Goal: Task Accomplishment & Management: Use online tool/utility

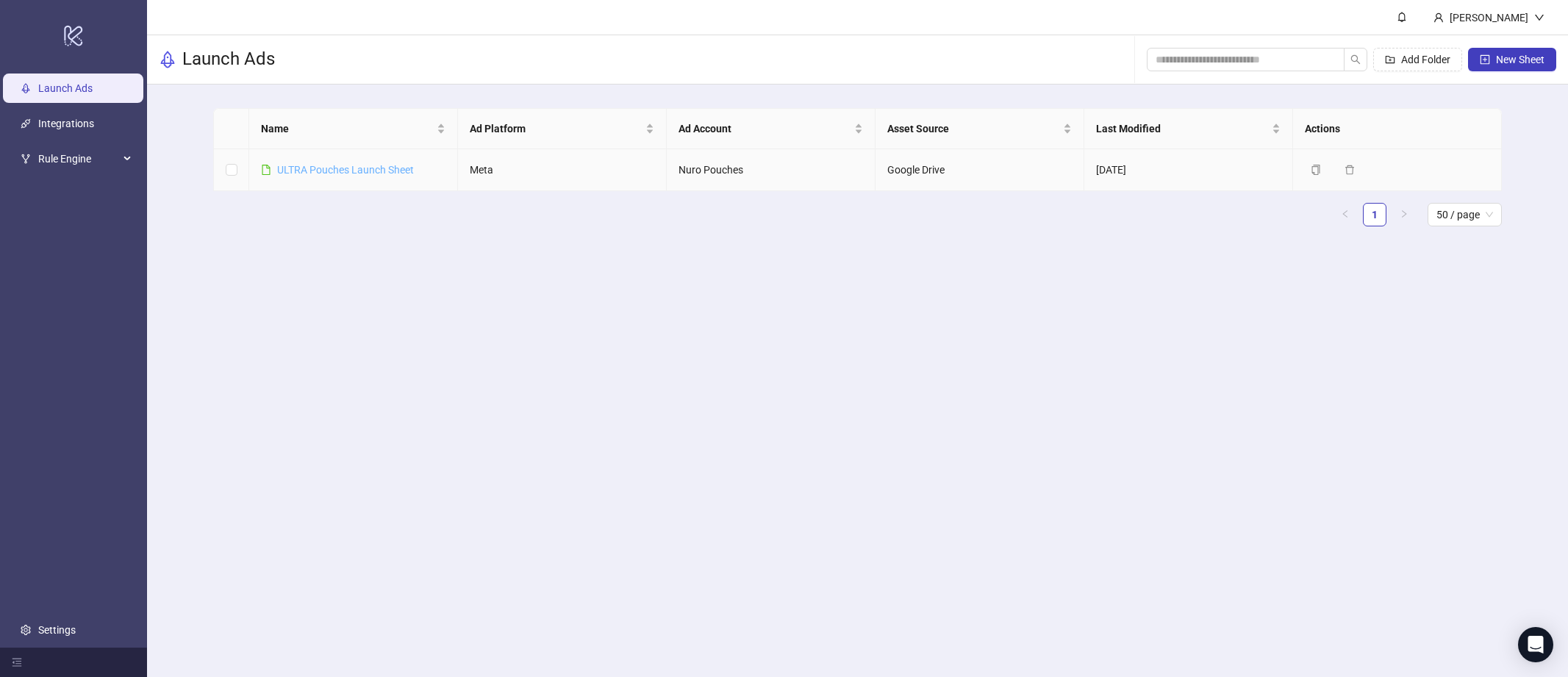
click at [328, 171] on link "ULTRA Pouches Launch Sheet" at bounding box center [345, 170] width 137 height 12
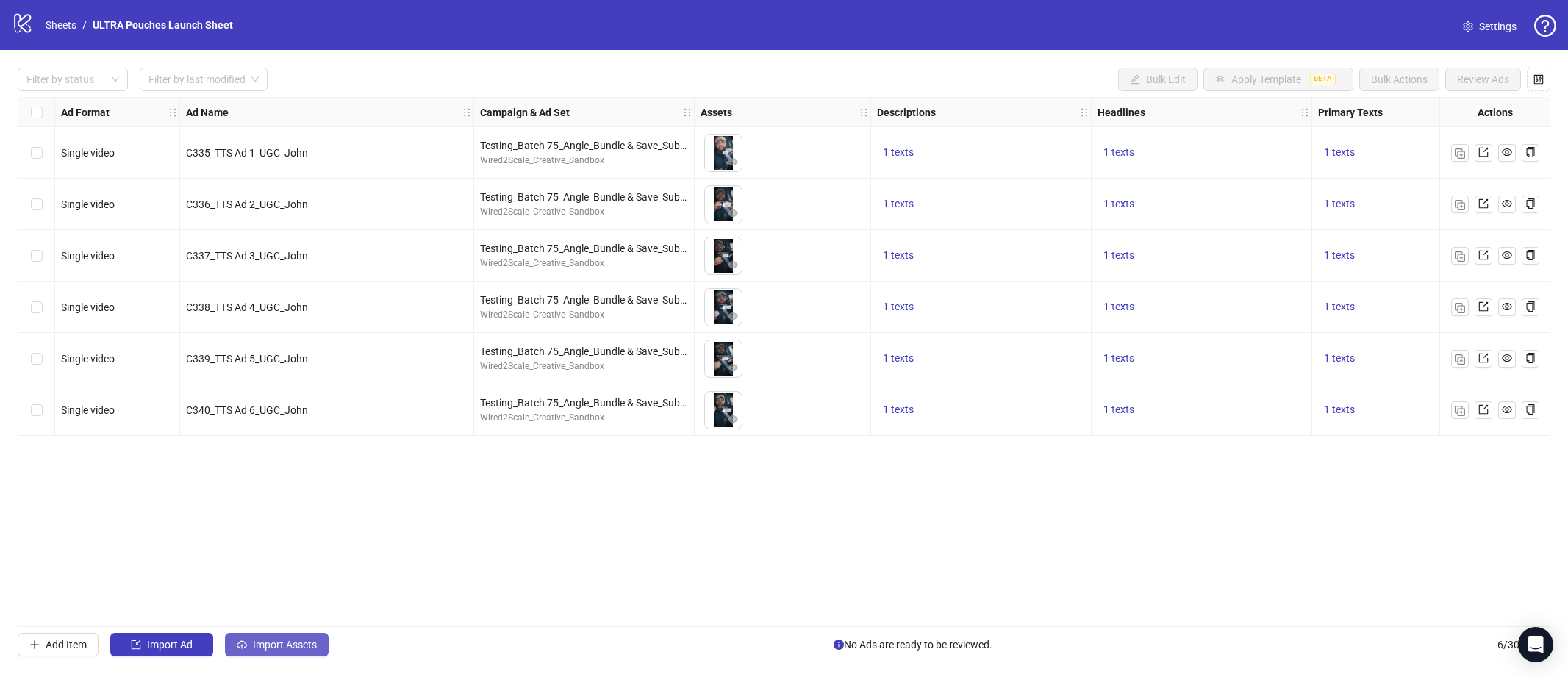
click at [283, 643] on span "Import Assets" at bounding box center [285, 644] width 64 height 12
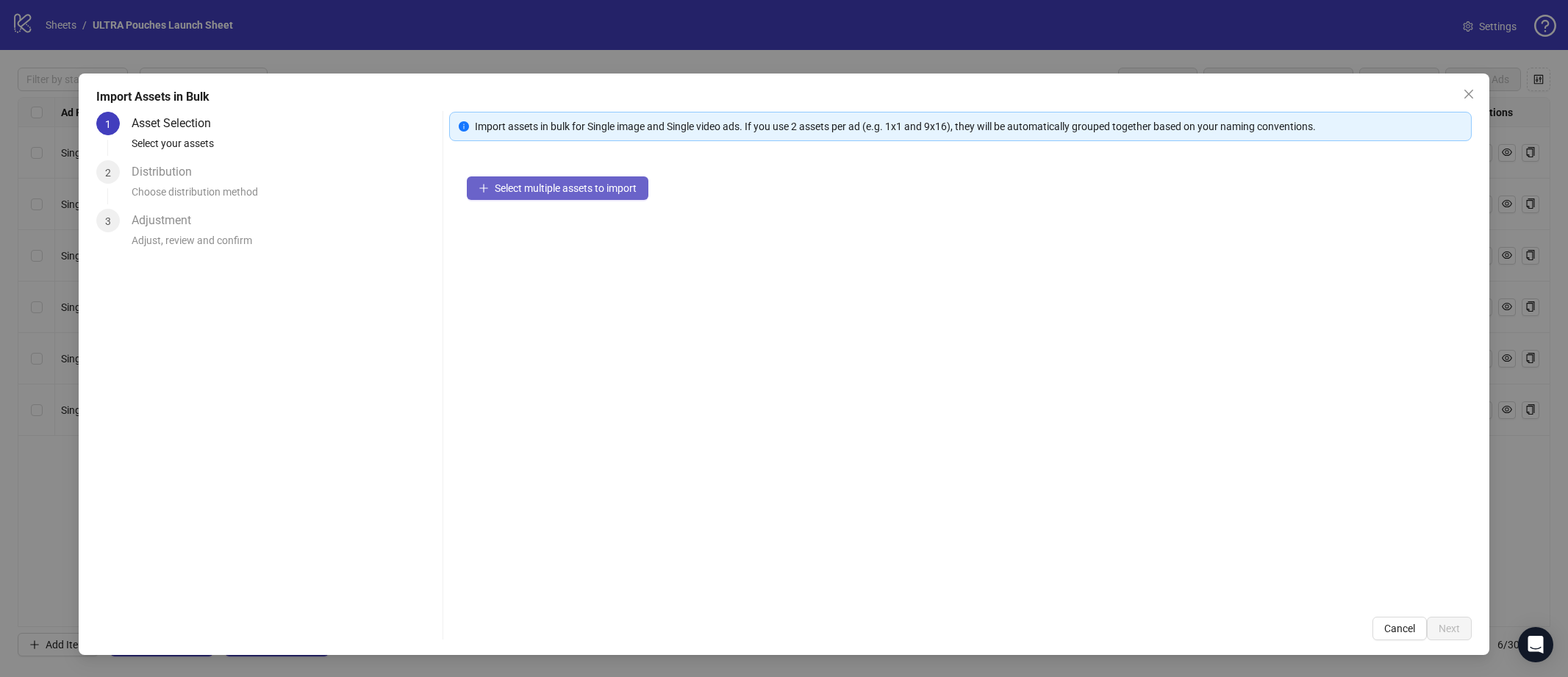
click at [588, 188] on span "Select multiple assets to import" at bounding box center [566, 188] width 142 height 12
click at [1465, 84] on button "Close" at bounding box center [1469, 94] width 24 height 24
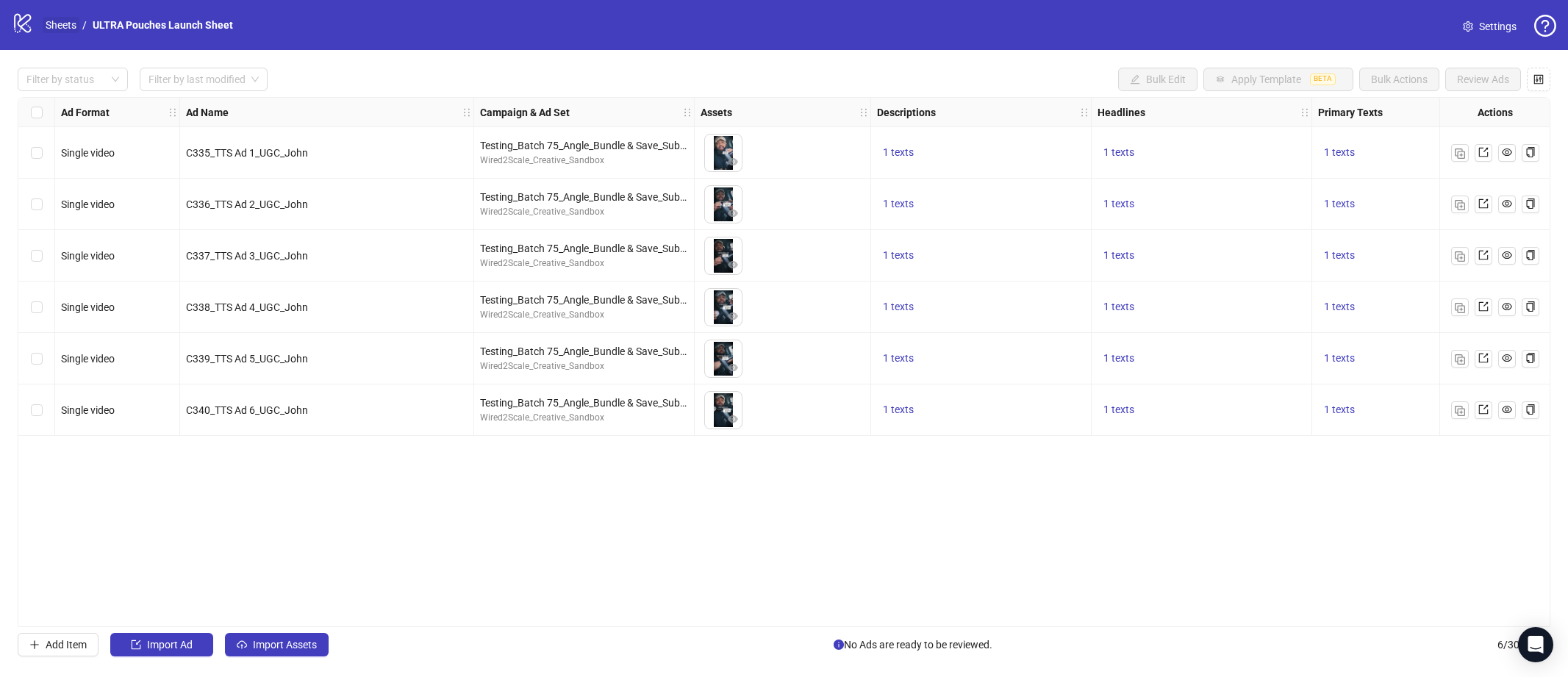
click at [59, 26] on link "Sheets" at bounding box center [61, 25] width 37 height 16
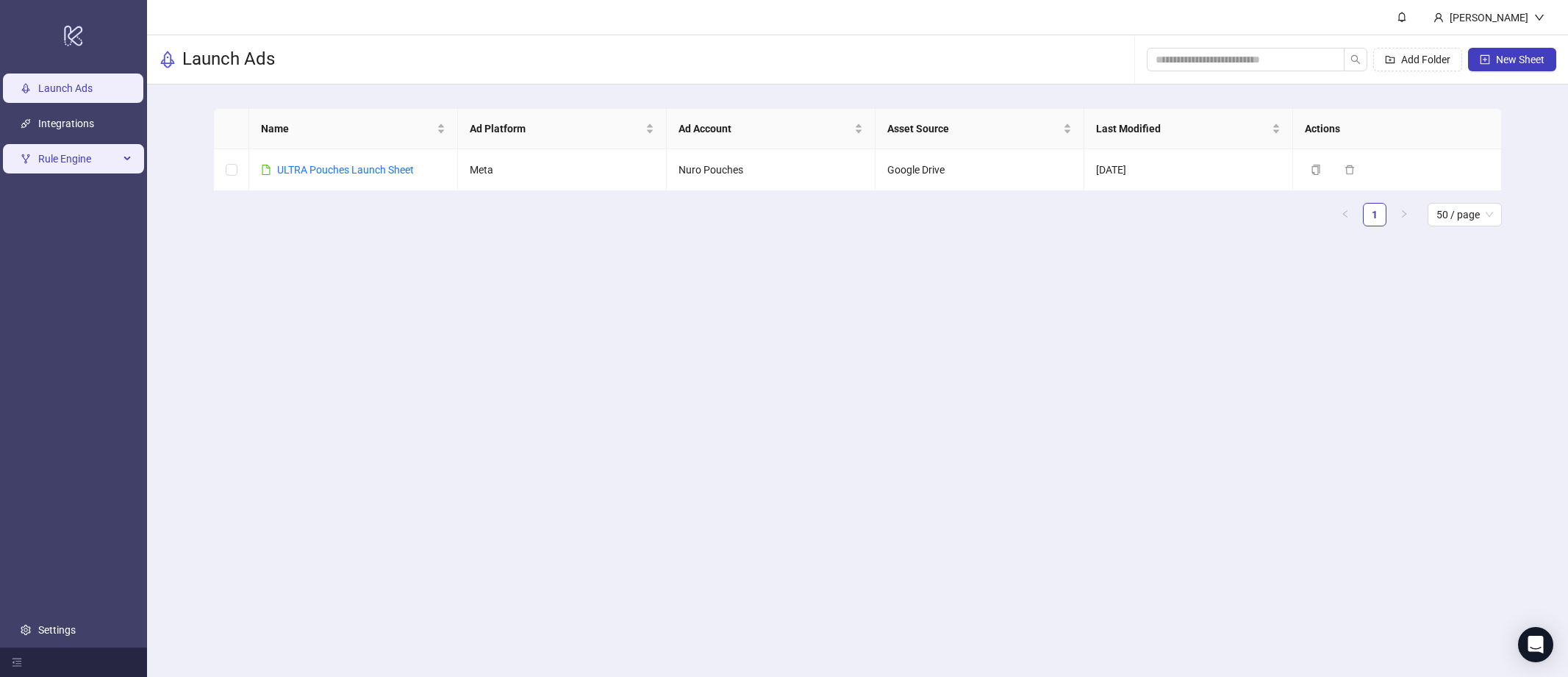
click at [99, 154] on span "Rule Engine" at bounding box center [78, 159] width 81 height 29
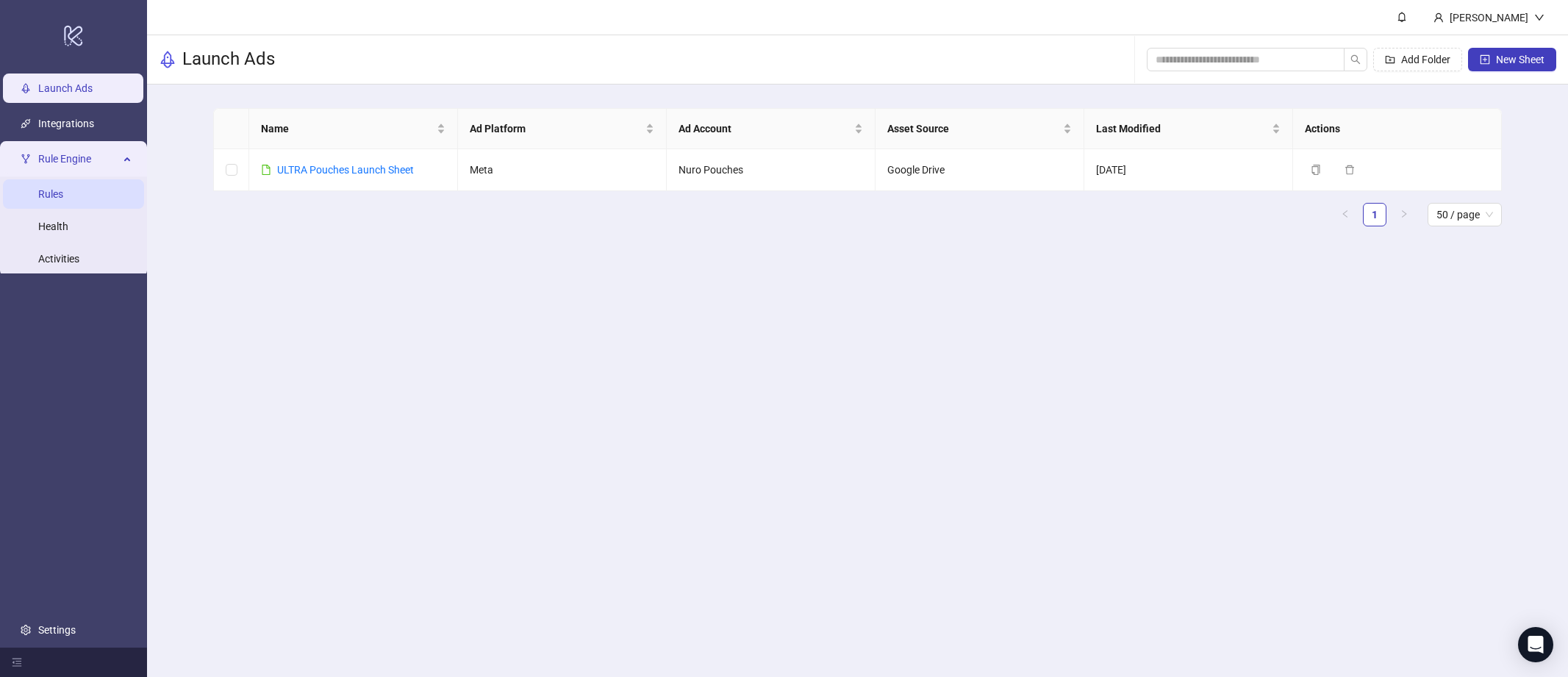
click at [63, 197] on link "Rules" at bounding box center [51, 193] width 25 height 12
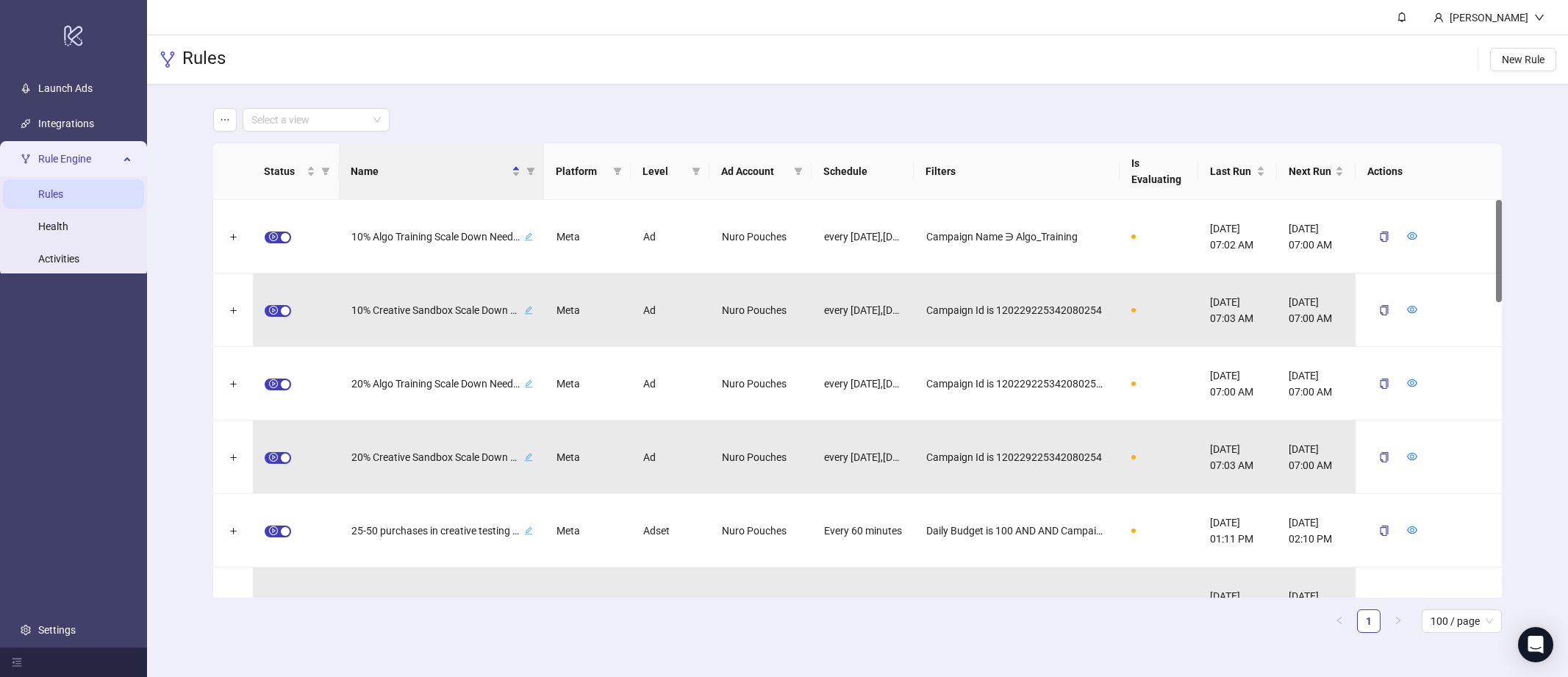
click at [833, 66] on div "Rules New Rule" at bounding box center [858, 60] width 1421 height 49
click at [81, 155] on span "Rule Engine" at bounding box center [78, 159] width 81 height 29
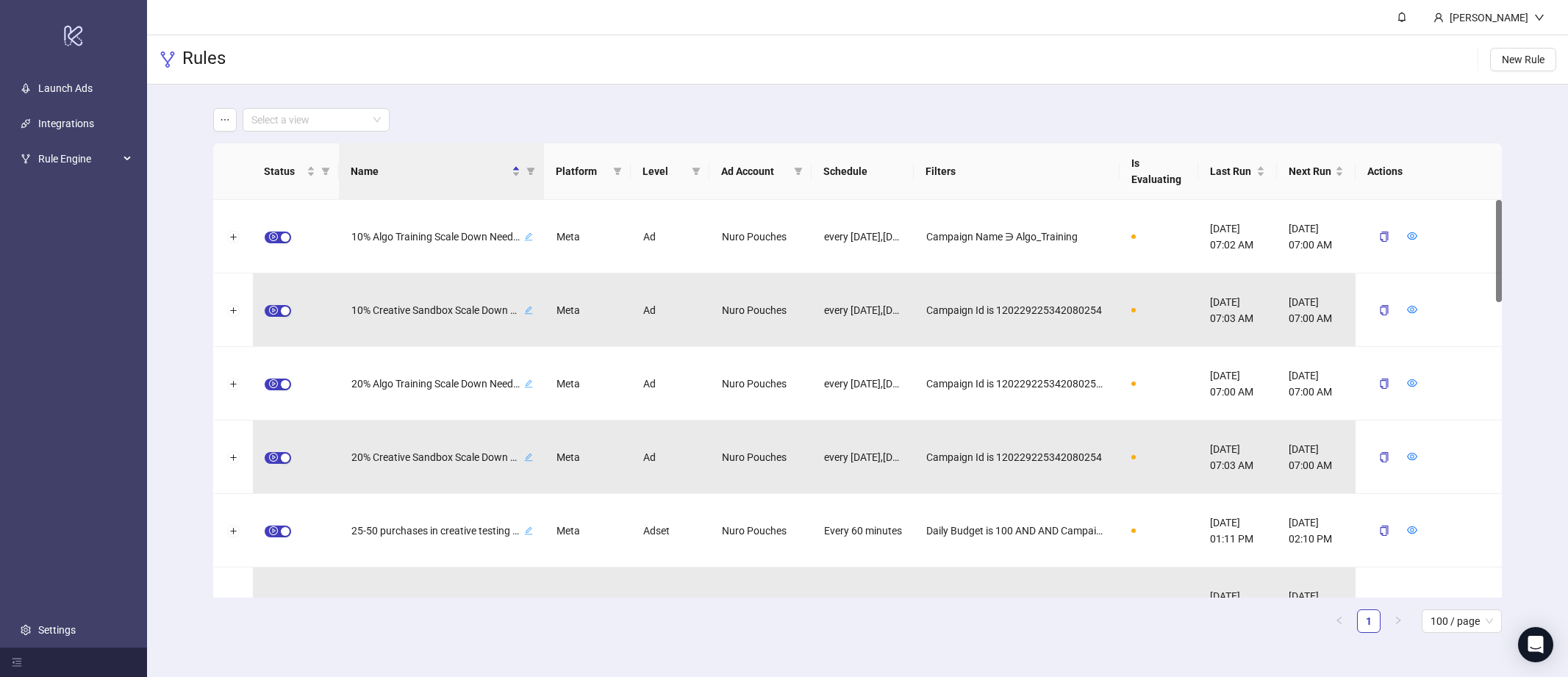
click at [632, 26] on header "[PERSON_NAME]" at bounding box center [858, 18] width 1421 height 35
click at [1335, 24] on header "[PERSON_NAME]" at bounding box center [858, 18] width 1421 height 35
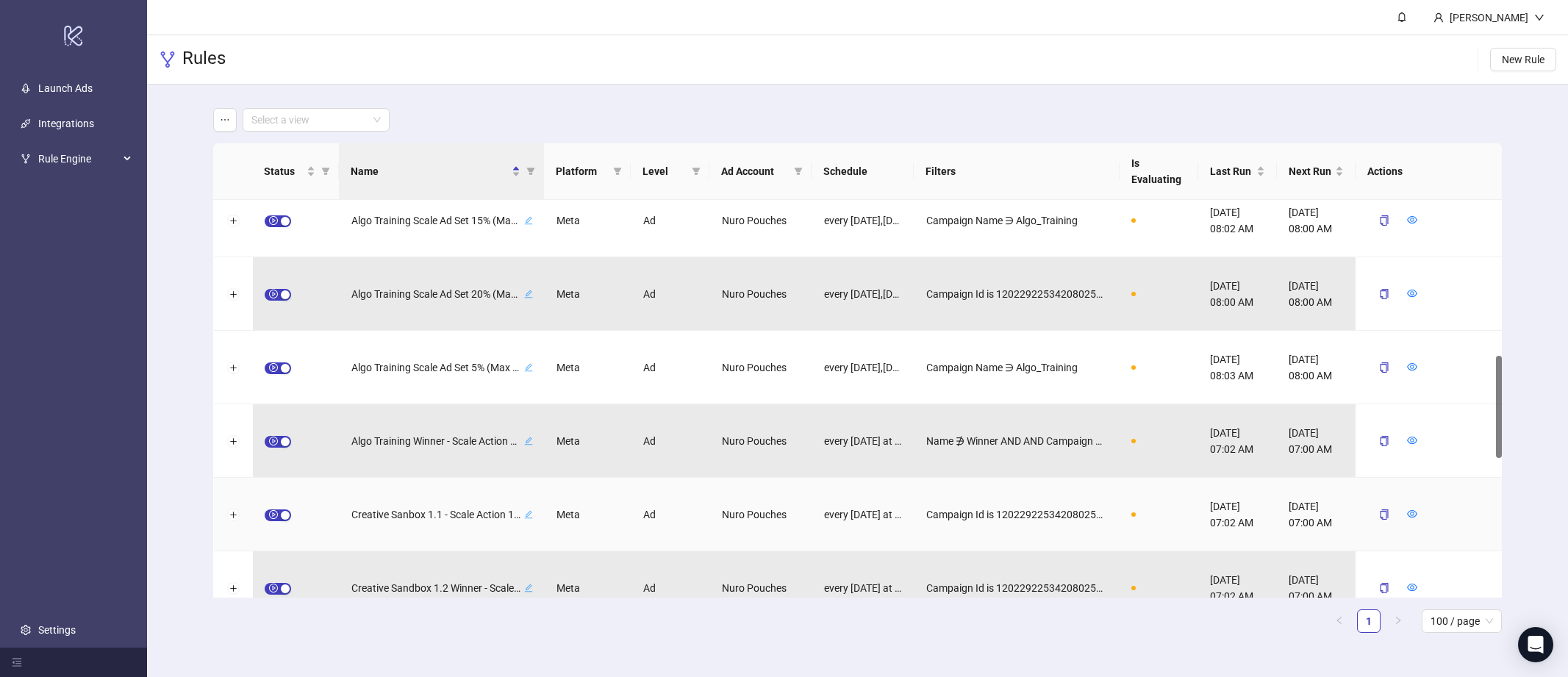
scroll to position [606, 0]
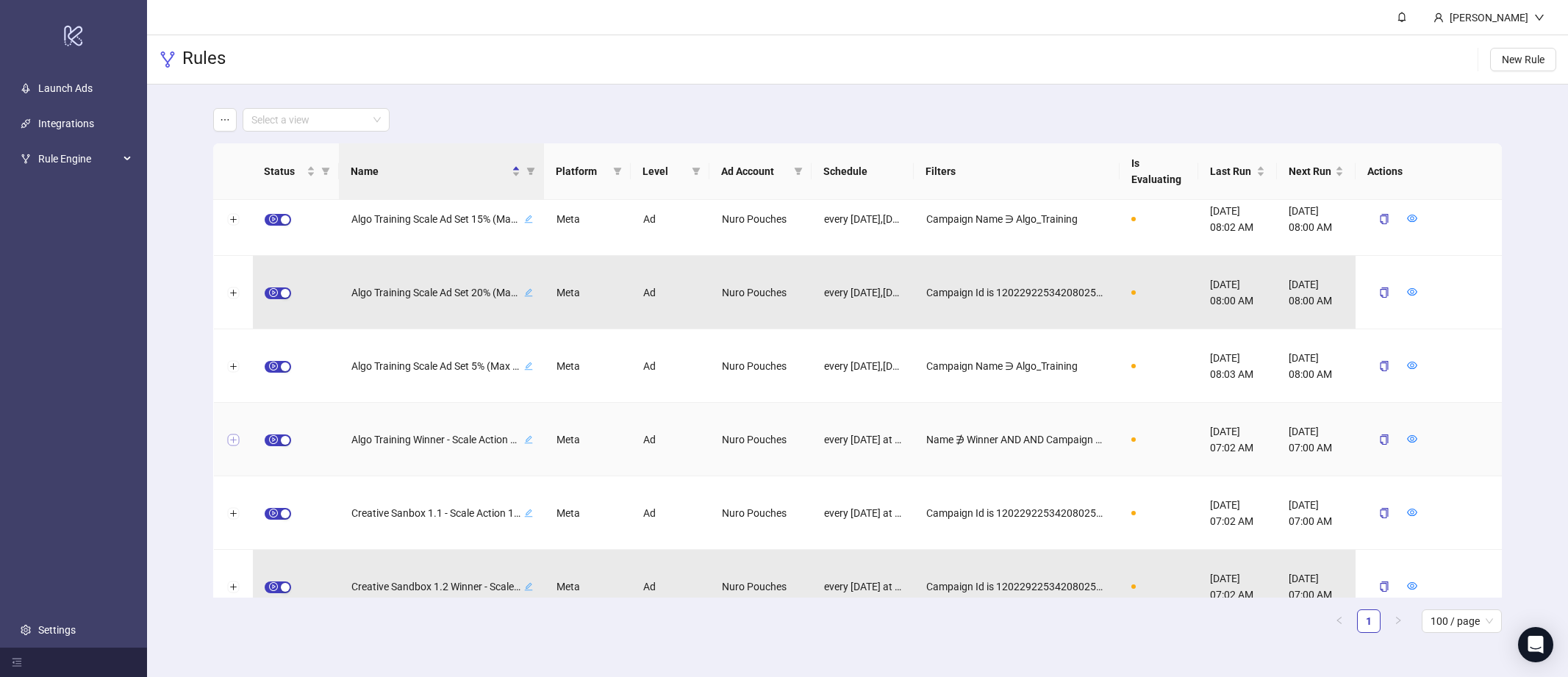
click at [236, 440] on button "Expand row" at bounding box center [233, 440] width 12 height 12
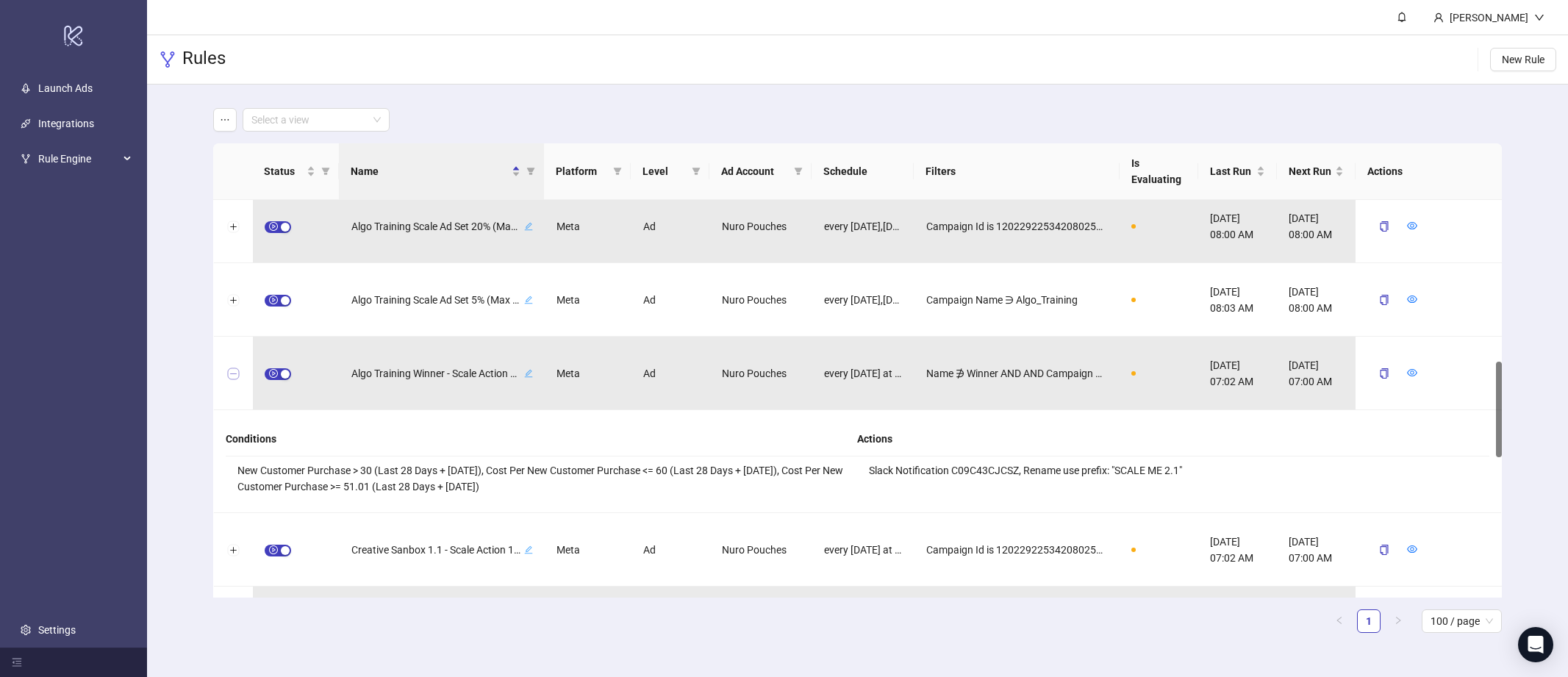
scroll to position [689, 0]
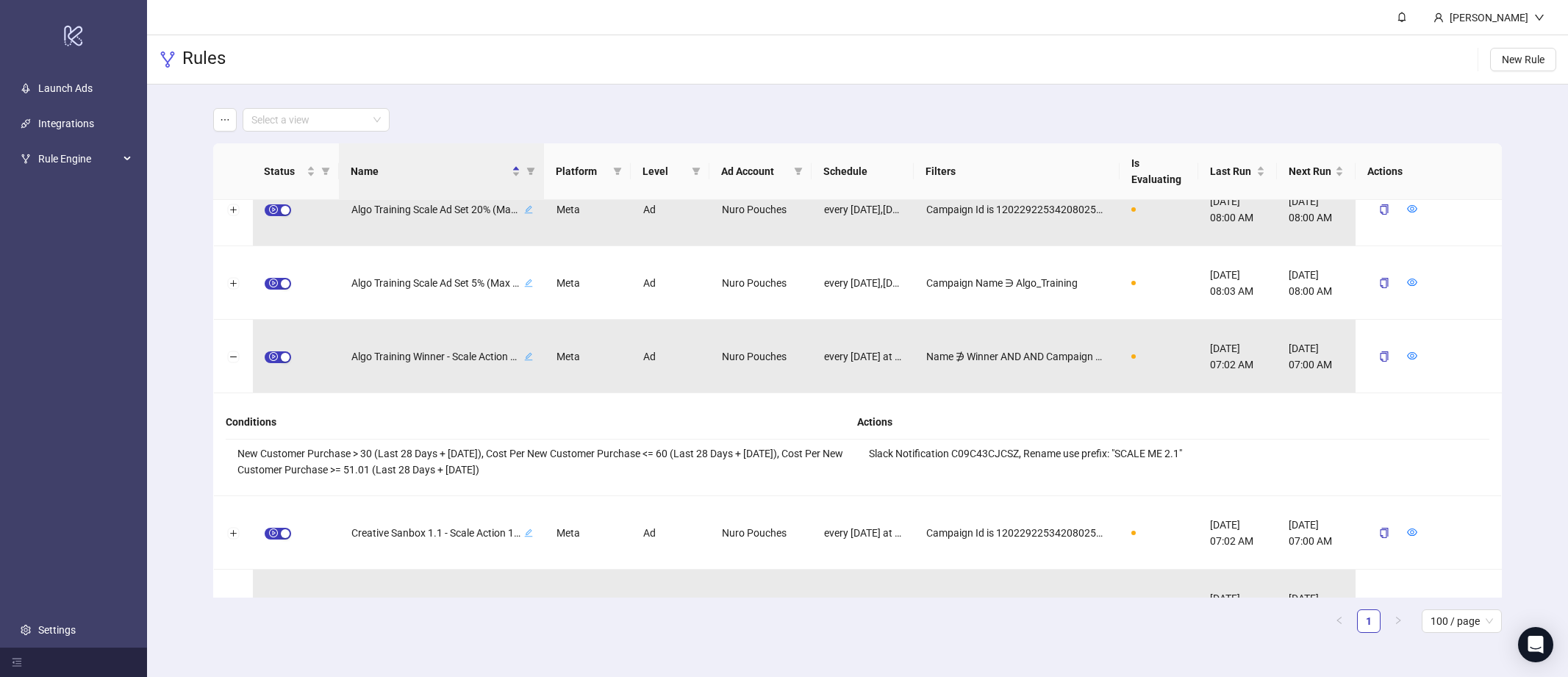
click at [944, 88] on main "Select a view Status Name Platform Level Ad Account Schedule Filters Is Evaluat…" at bounding box center [857, 376] width 1312 height 584
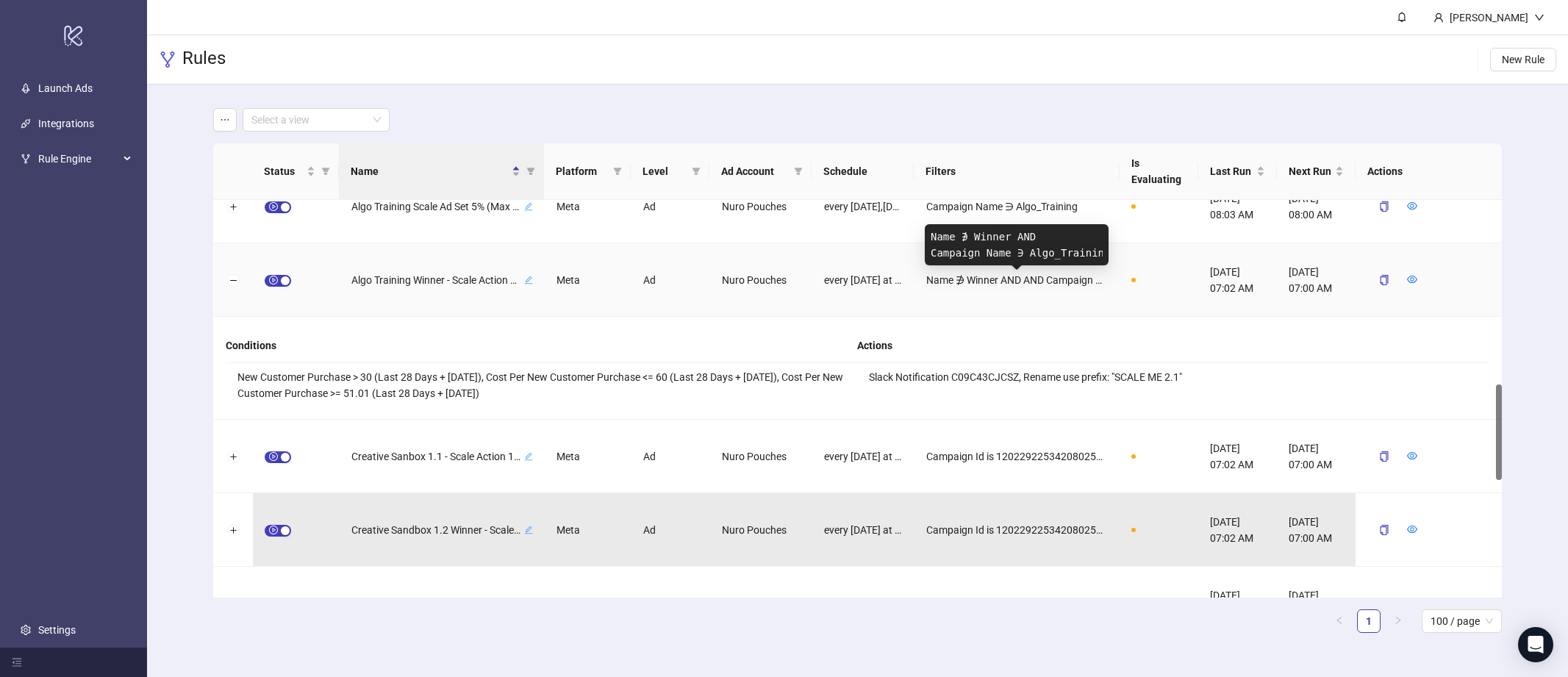
scroll to position [762, 0]
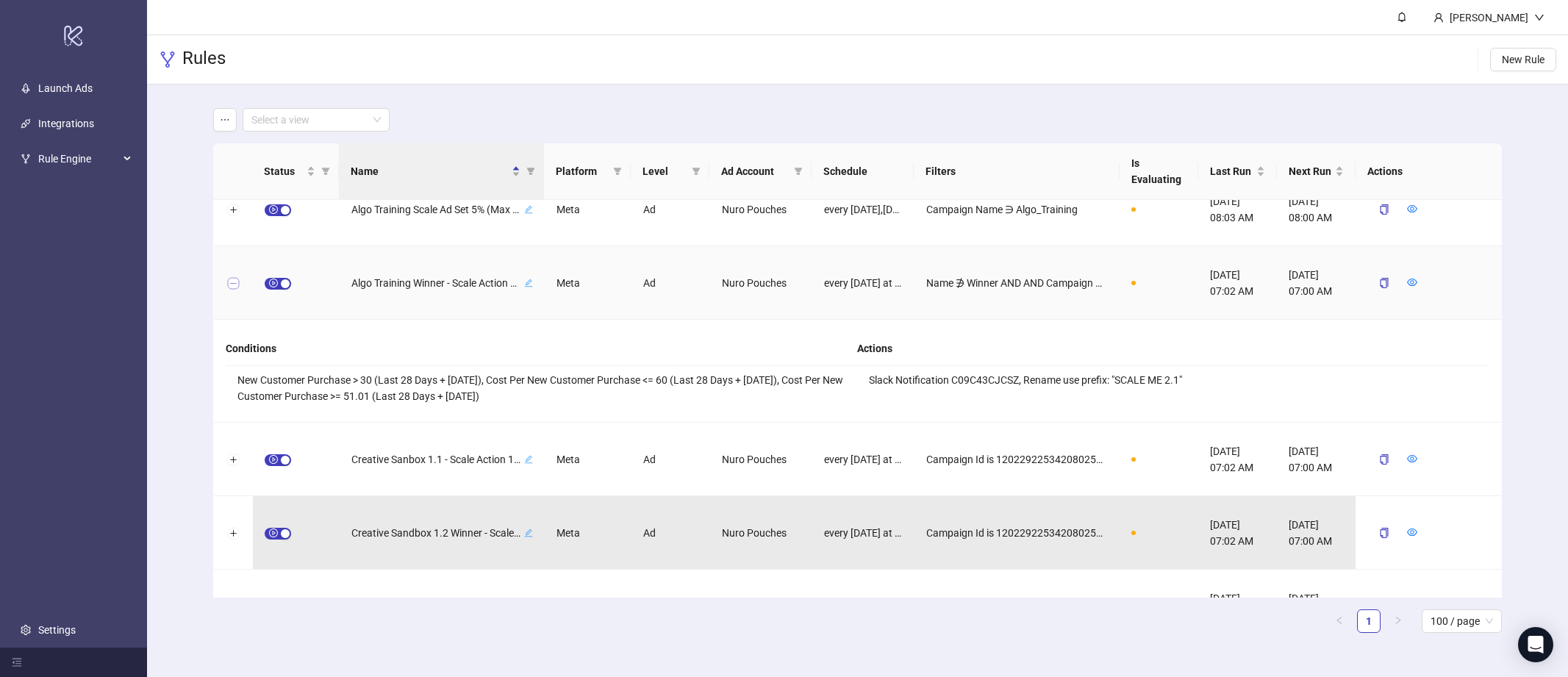
click at [230, 281] on button "Collapse row" at bounding box center [233, 283] width 12 height 12
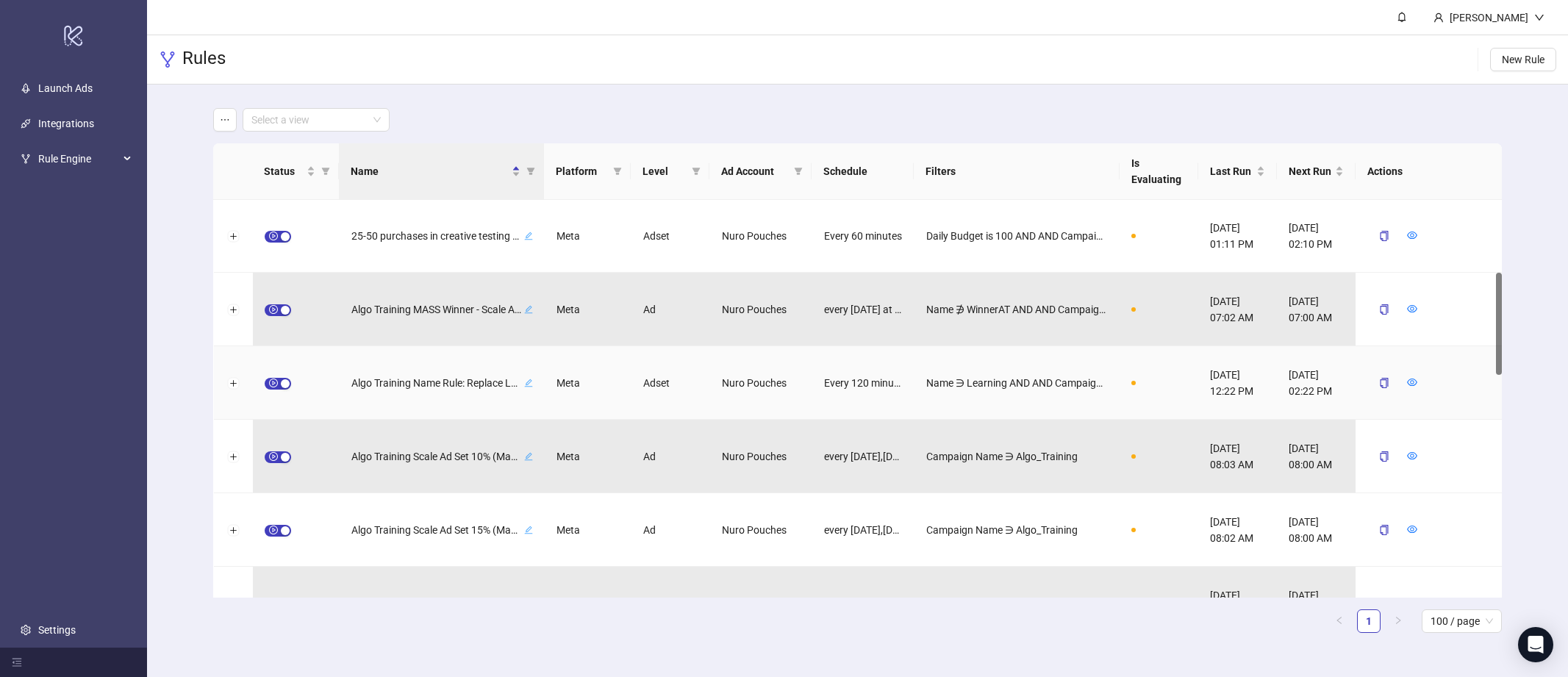
scroll to position [279, 0]
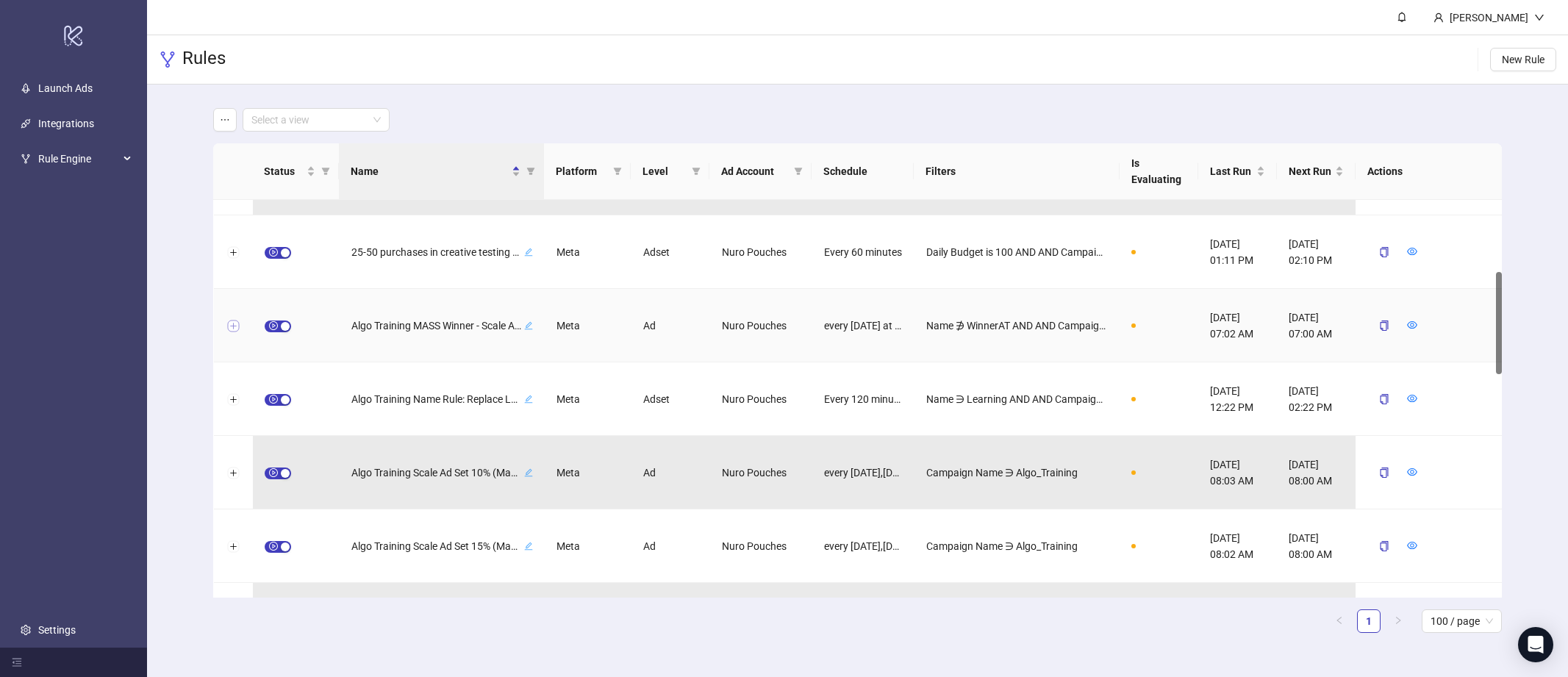
click at [236, 325] on button "Expand row" at bounding box center [233, 326] width 12 height 12
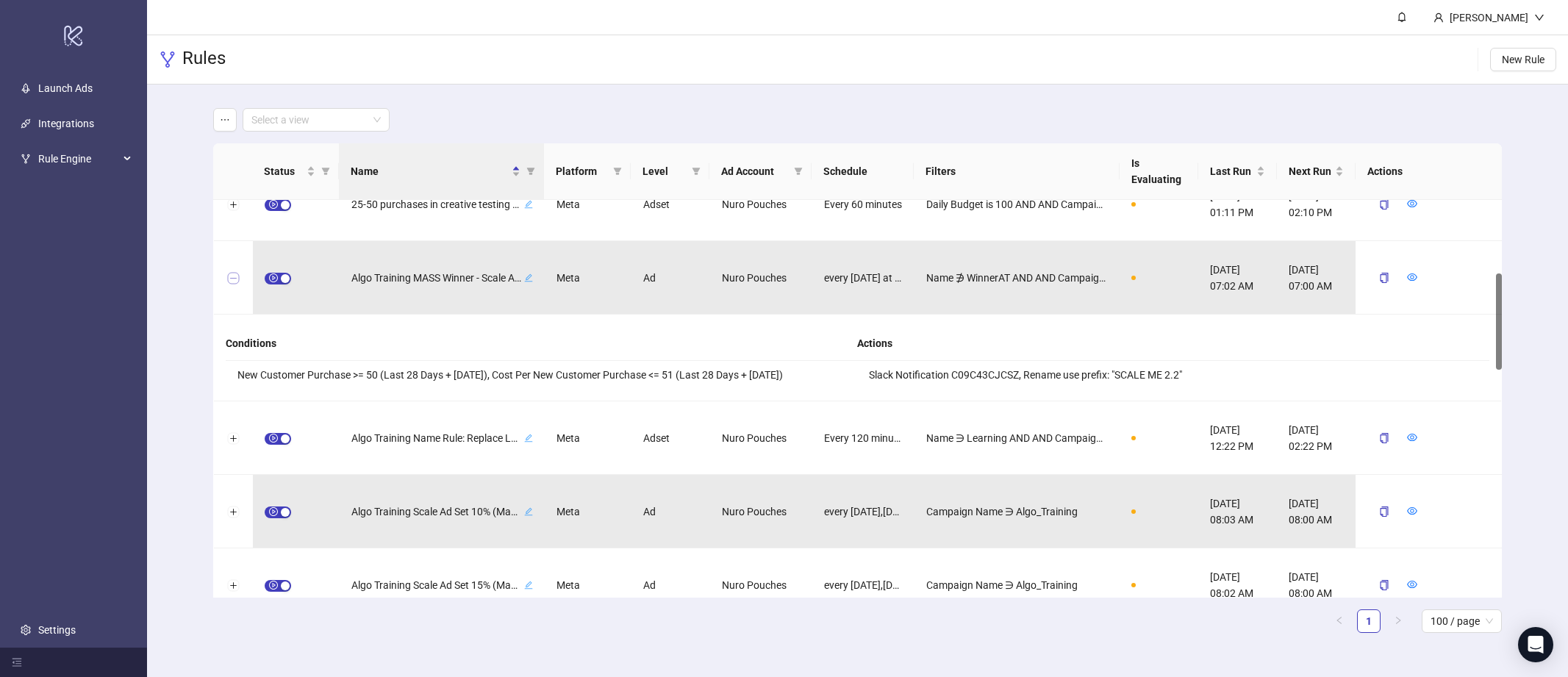
scroll to position [327, 0]
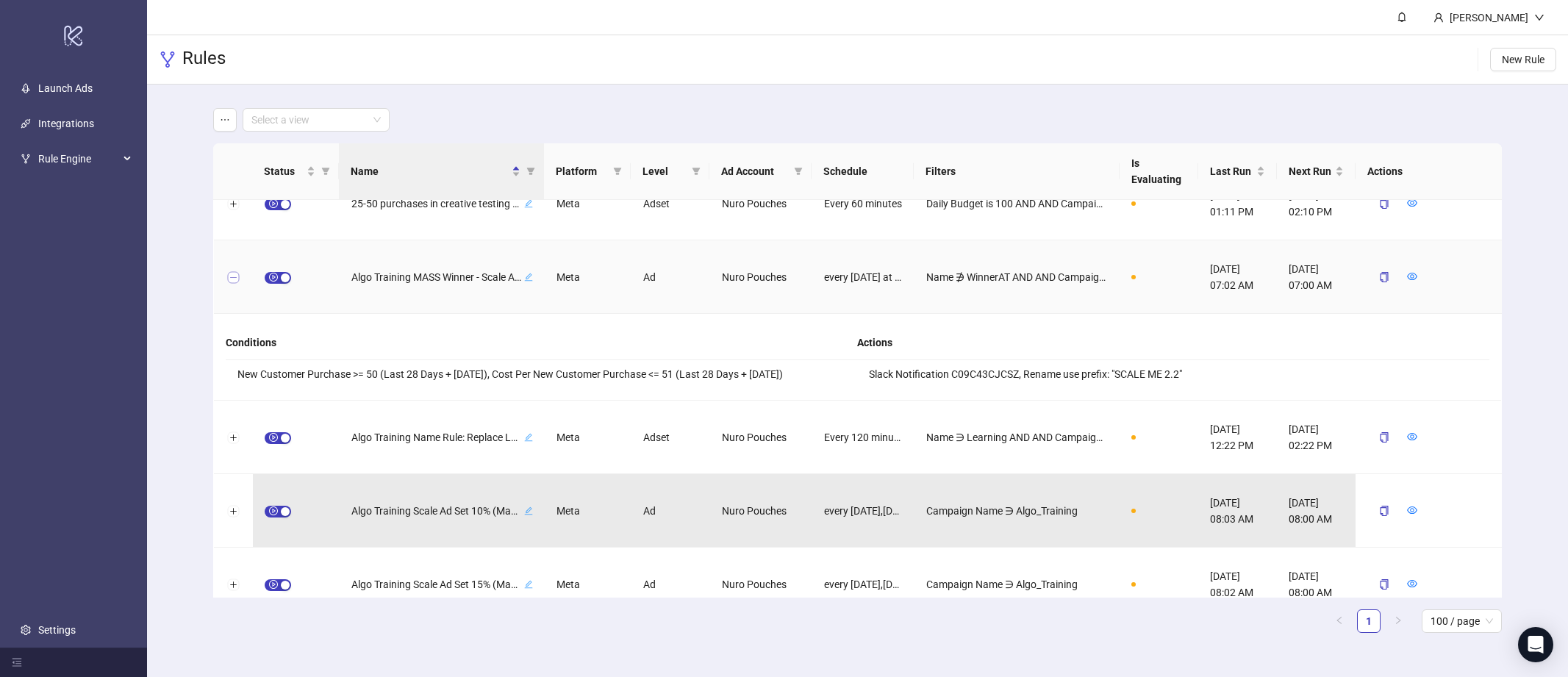
click at [233, 278] on button "Collapse row" at bounding box center [233, 277] width 12 height 12
